Goal: Check status: Check status

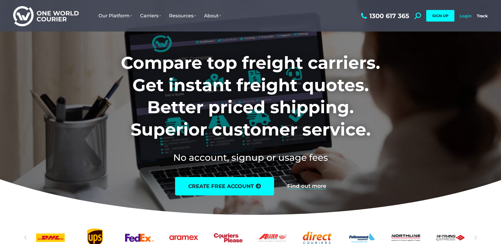
click at [467, 15] on link "Login" at bounding box center [465, 15] width 12 height 5
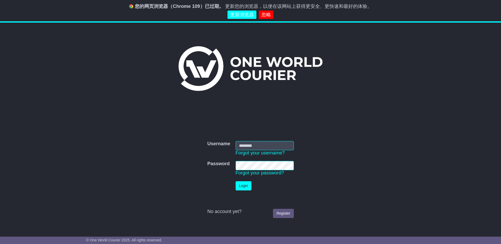
type input "**********"
click at [244, 188] on button "Login" at bounding box center [244, 186] width 16 height 9
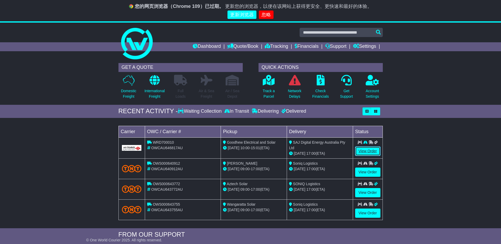
click at [365, 151] on link "View Order" at bounding box center [367, 151] width 25 height 9
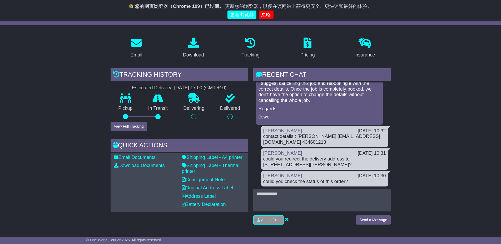
scroll to position [289, 0]
click at [208, 158] on link "Shipping Label - A4 printer" at bounding box center [212, 157] width 61 height 5
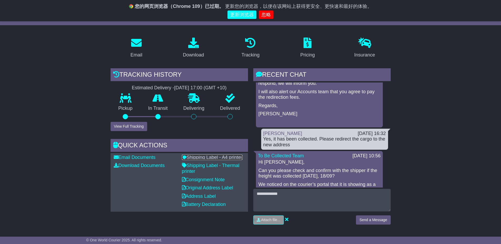
scroll to position [132, 0]
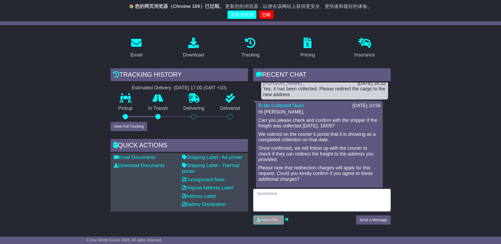
click at [273, 202] on textarea at bounding box center [321, 200] width 137 height 23
type textarea "**********"
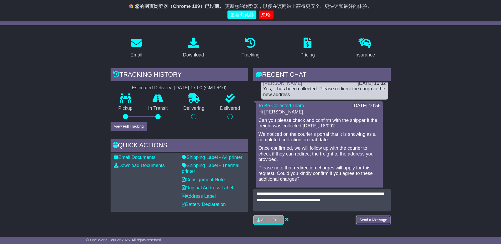
click at [369, 220] on button "Send a Message" at bounding box center [373, 220] width 34 height 9
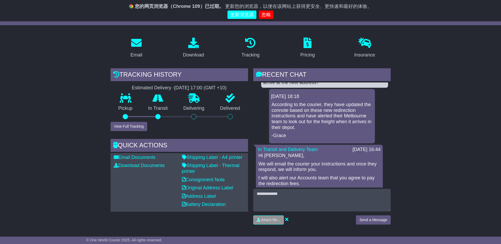
scroll to position [0, 0]
